Goal: Check status: Check status

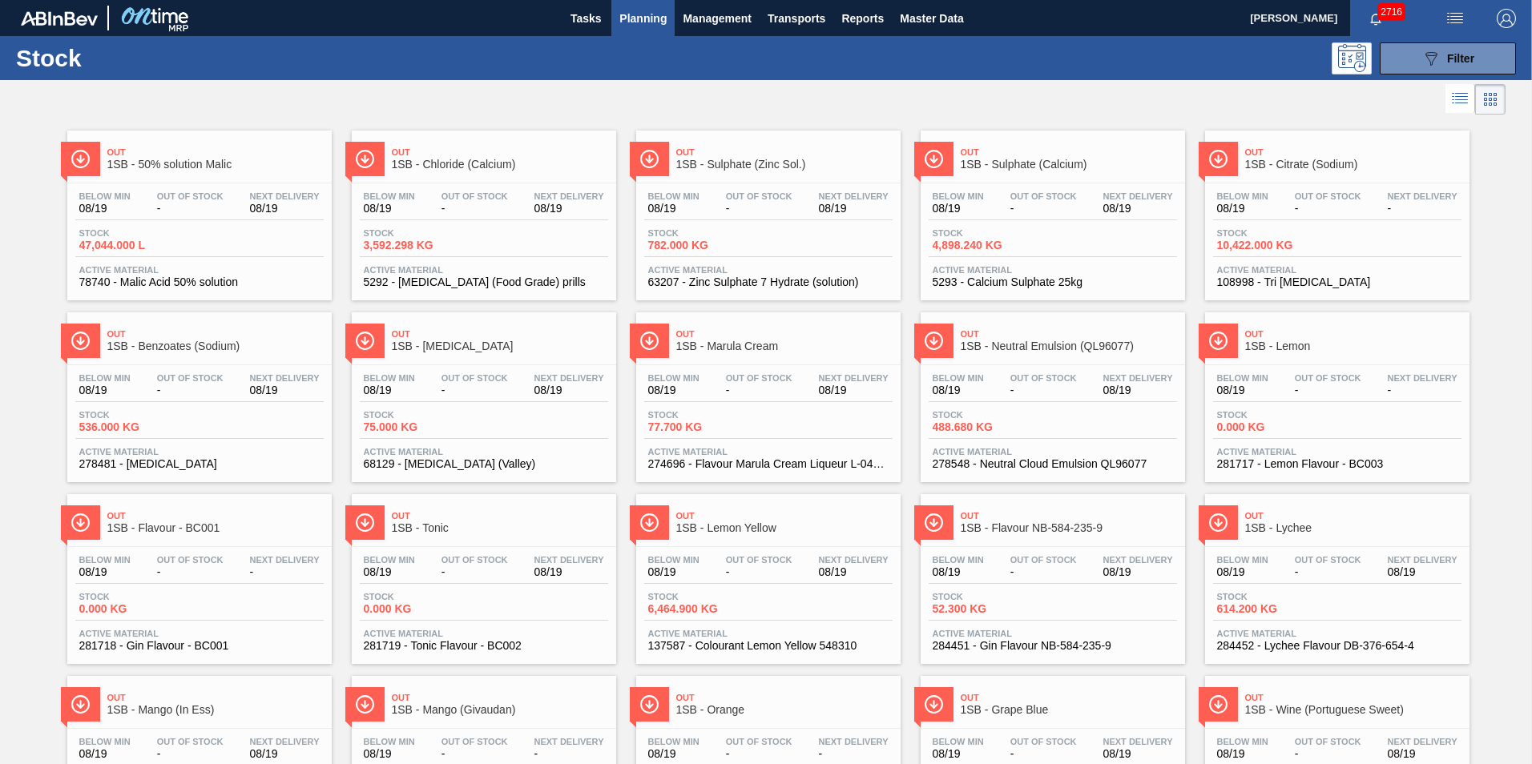
click at [1014, 181] on div "Out 1SB - Sulphate (Calcium) Below Min 08/19 Out Of Stock - Next Delivery 08/19…" at bounding box center [1053, 216] width 264 height 170
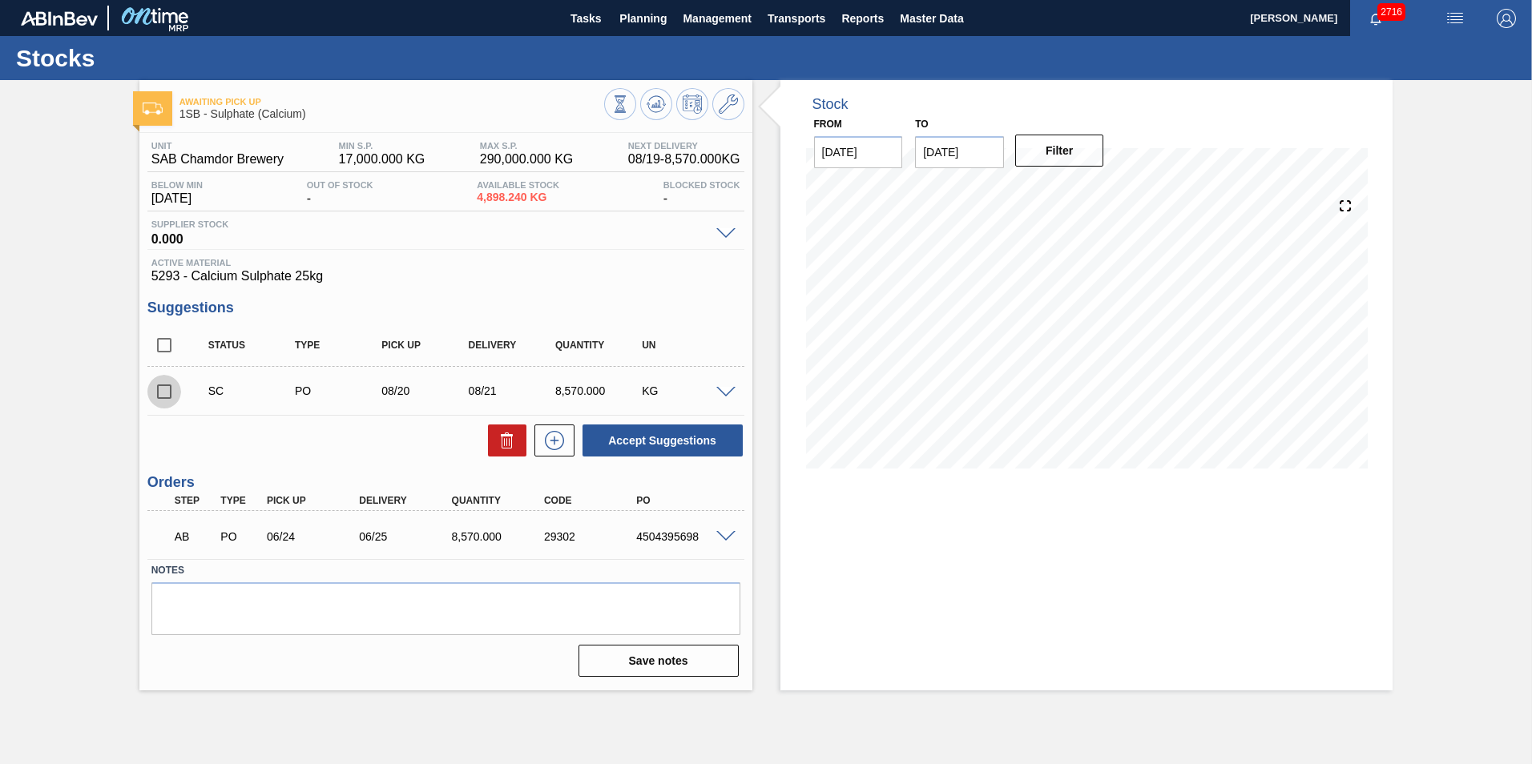
click at [164, 385] on input "checkbox" at bounding box center [164, 392] width 34 height 34
click at [648, 433] on button "Accept Suggestions" at bounding box center [662, 441] width 160 height 32
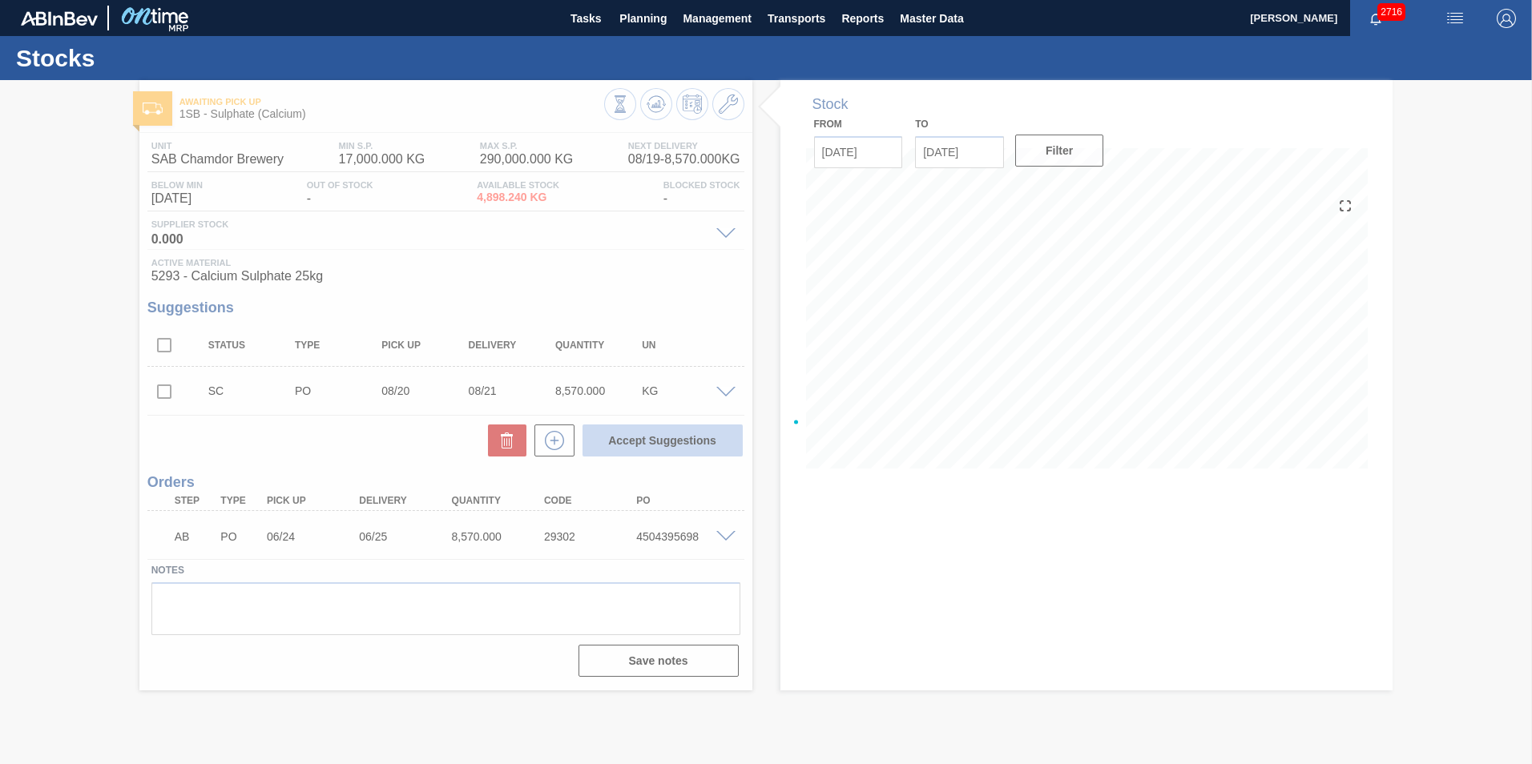
checkbox input "false"
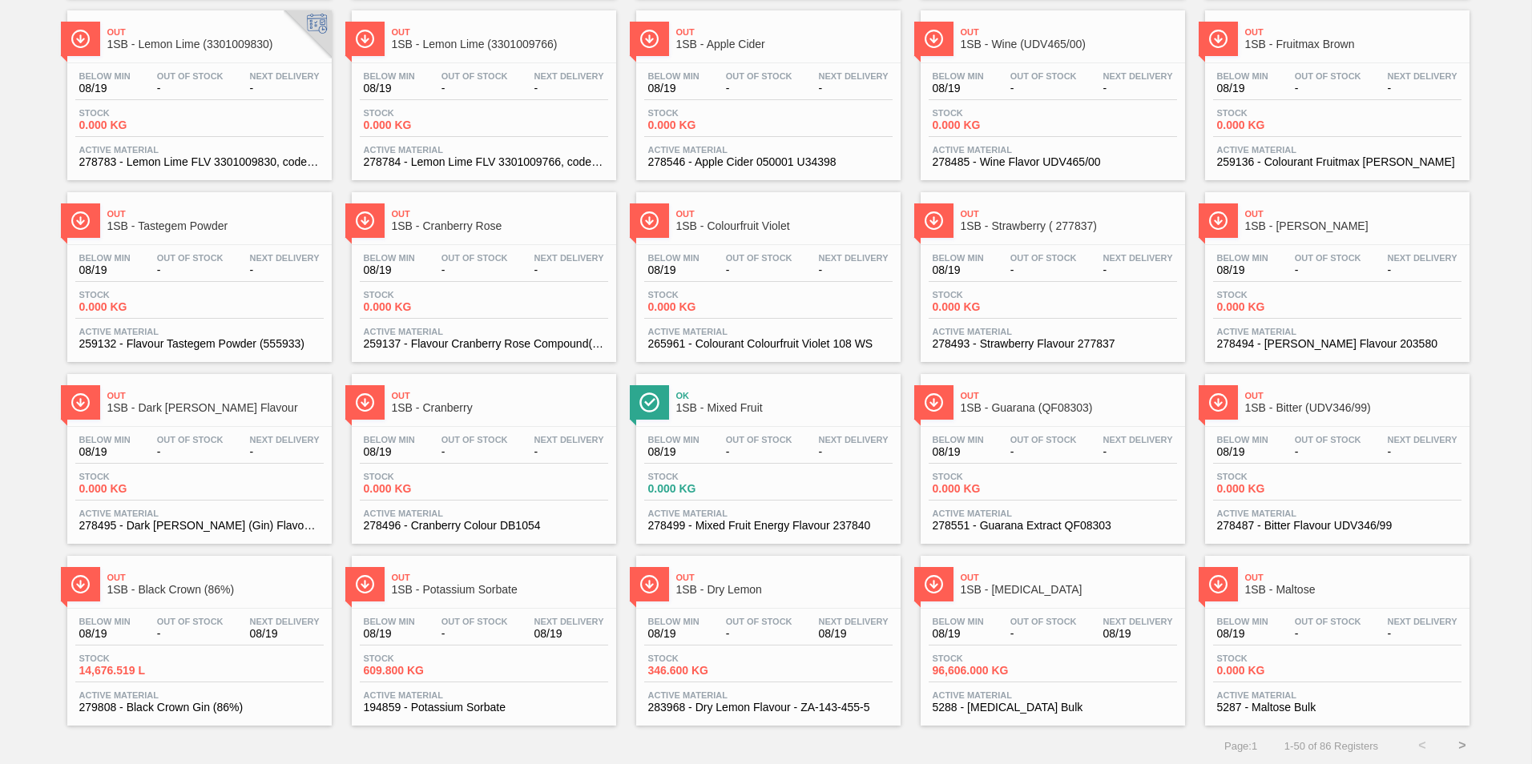
scroll to position [1212, 0]
click at [1000, 591] on span "1SB - [MEDICAL_DATA]" at bounding box center [1069, 588] width 216 height 12
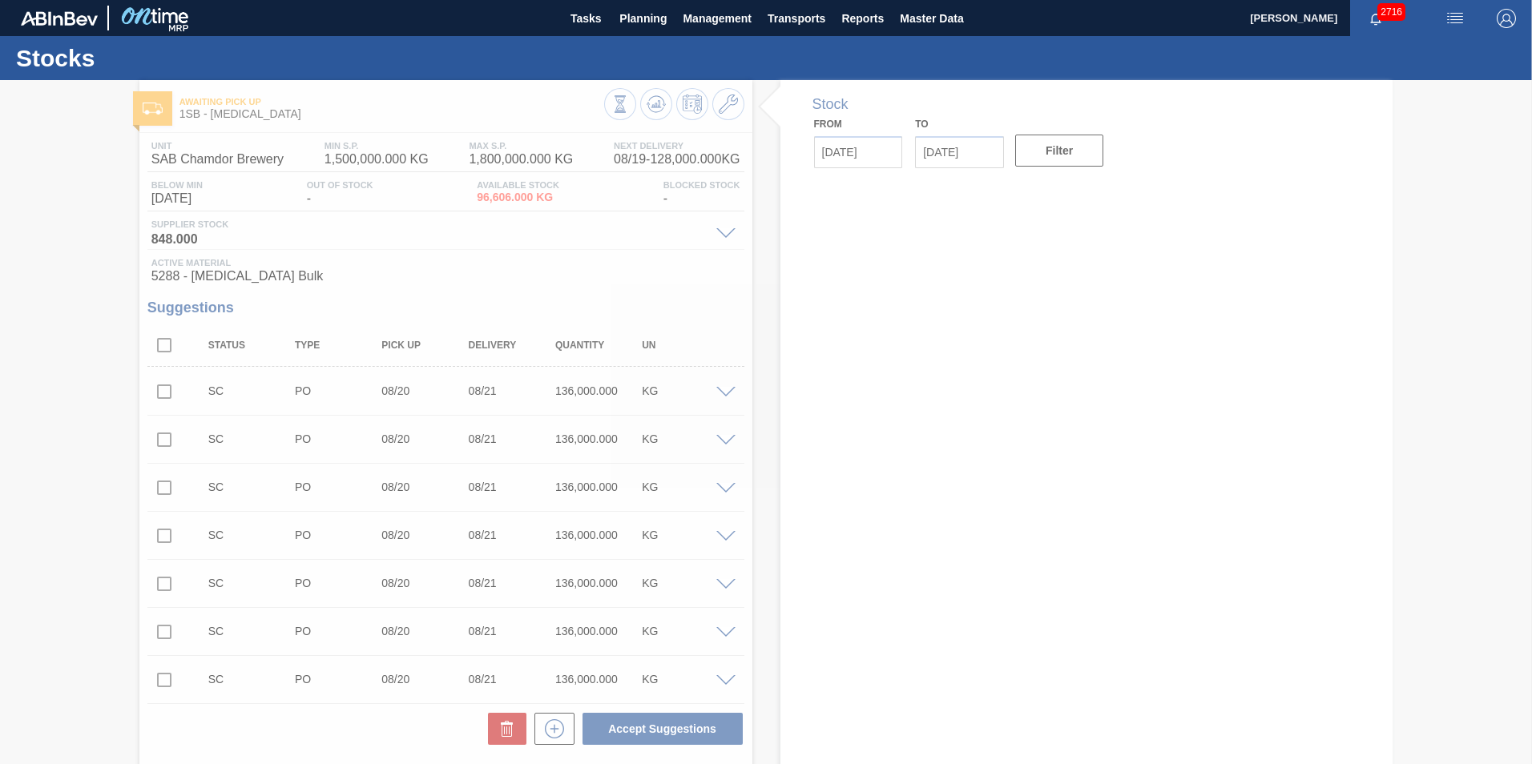
type input "[DATE]"
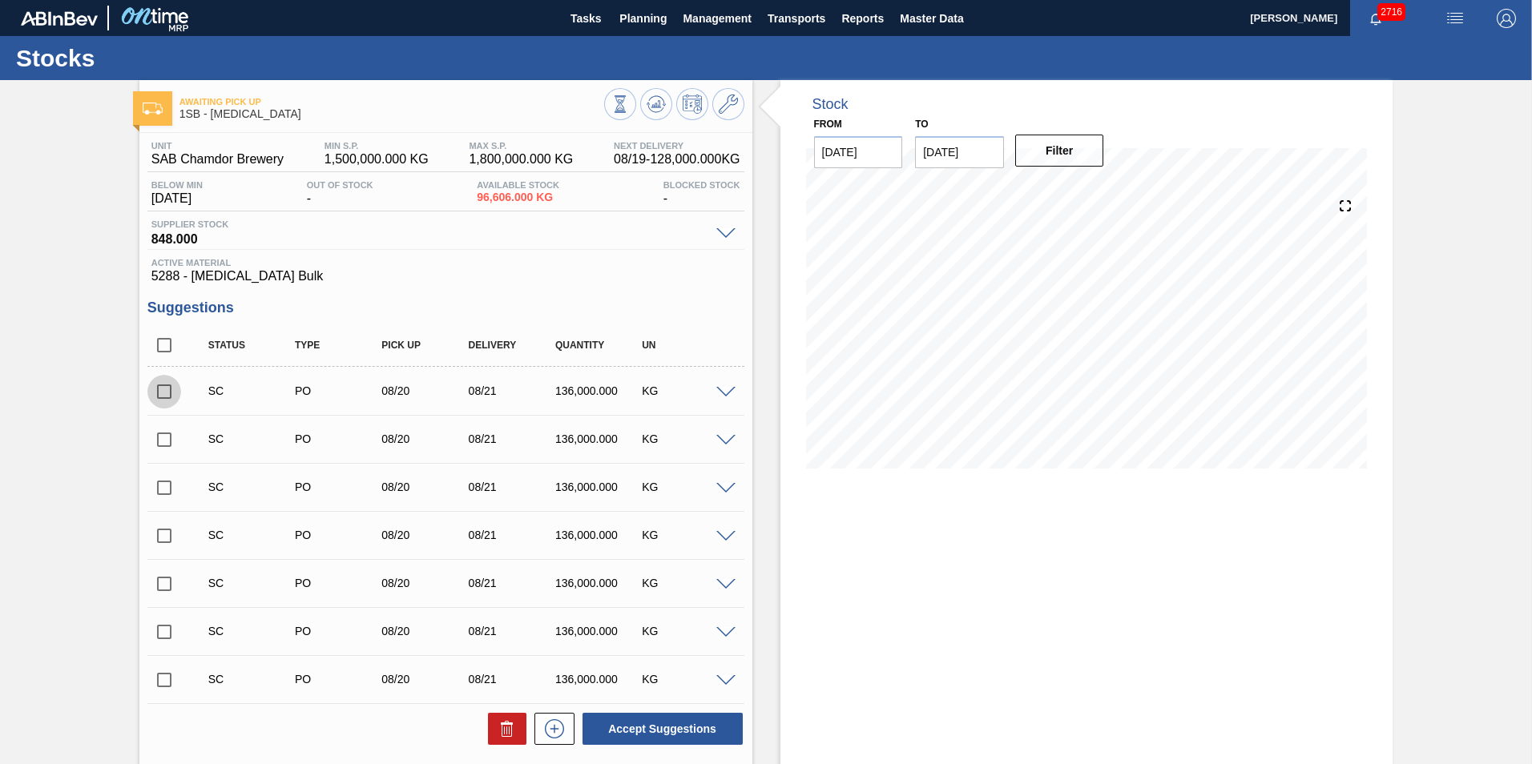
click at [163, 388] on input "checkbox" at bounding box center [164, 392] width 34 height 34
click at [651, 731] on button "Accept Suggestions" at bounding box center [662, 729] width 160 height 32
checkbox input "false"
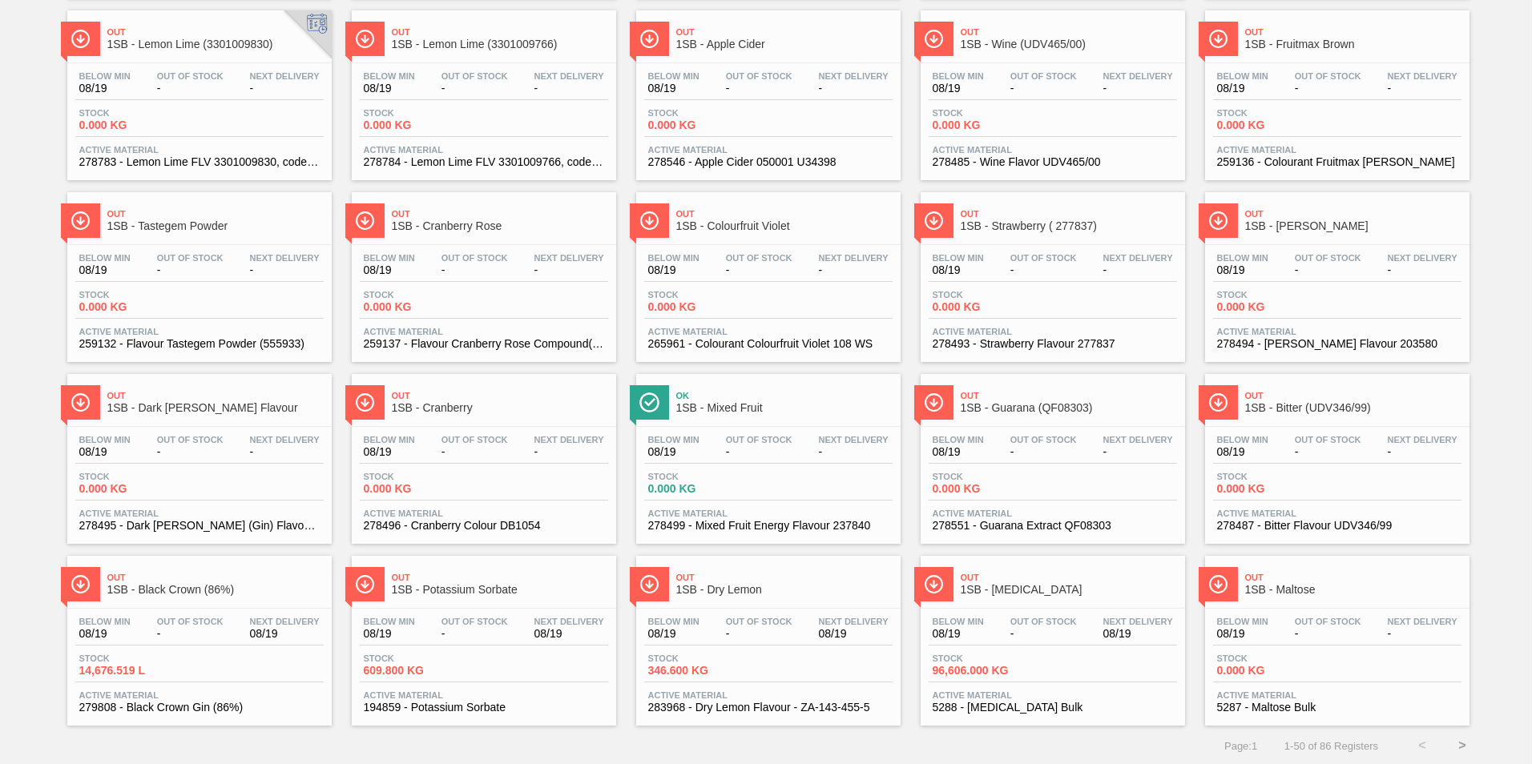
scroll to position [1212, 0]
click at [1459, 744] on button ">" at bounding box center [1462, 744] width 40 height 40
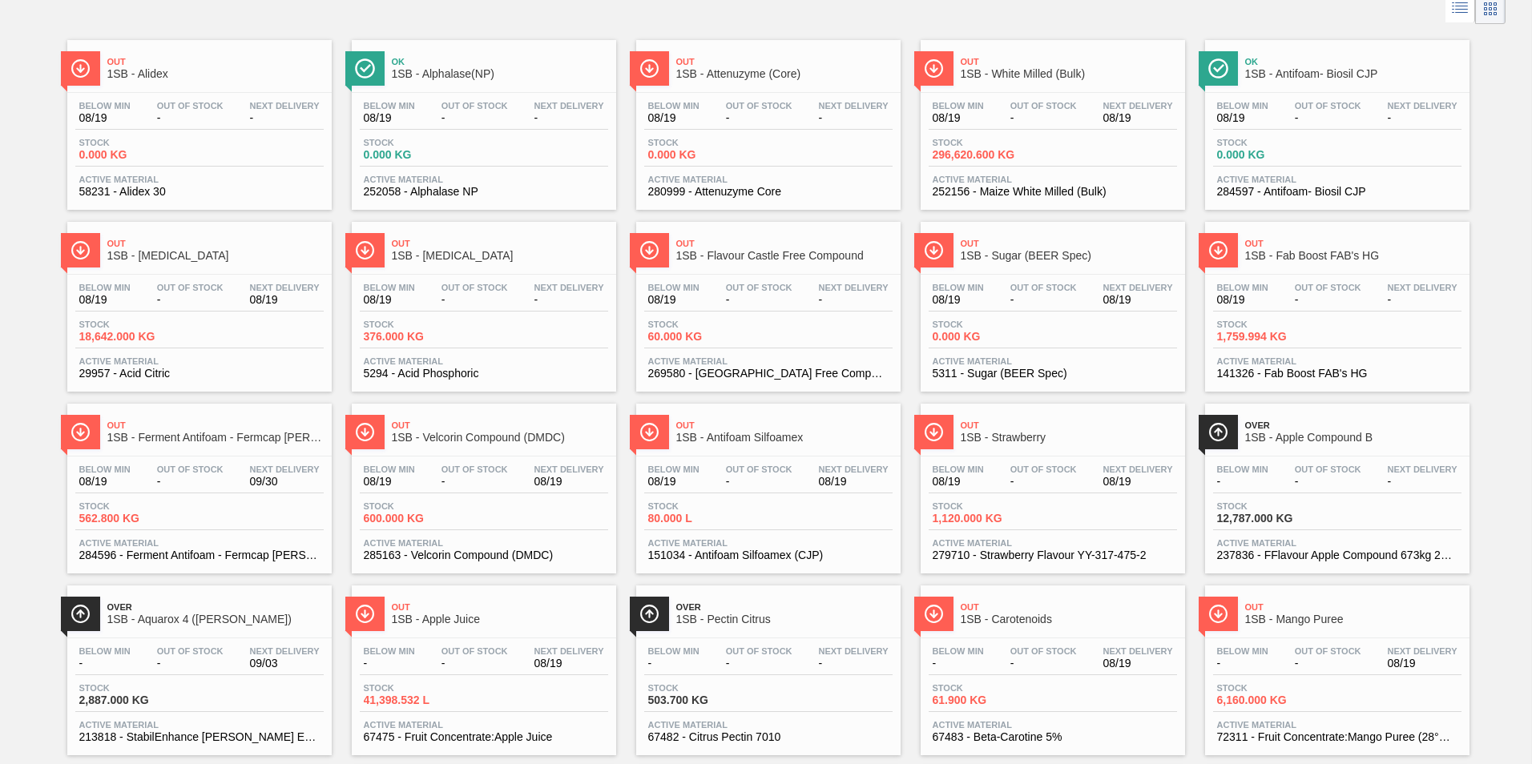
scroll to position [0, 0]
